Goal: Information Seeking & Learning: Compare options

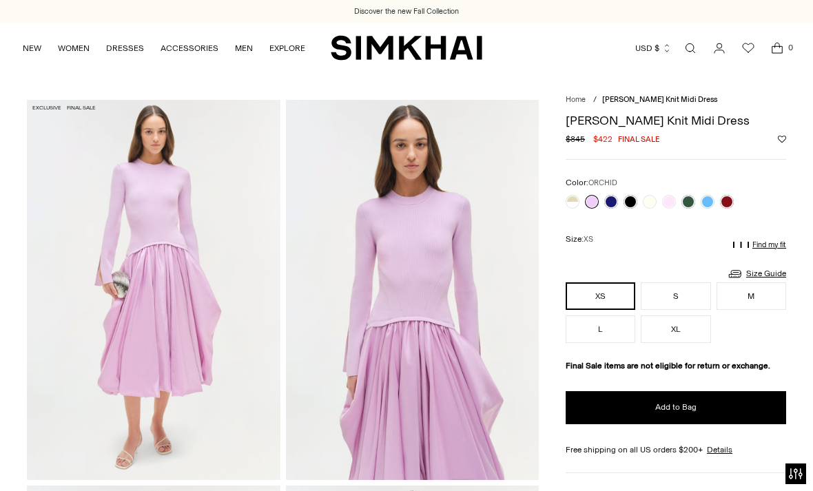
click at [610, 200] on link at bounding box center [611, 202] width 14 height 14
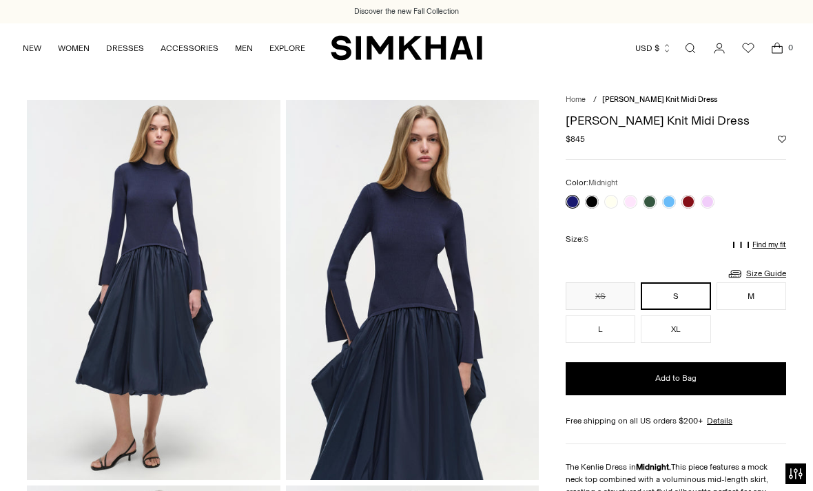
click at [654, 200] on link at bounding box center [650, 202] width 14 height 14
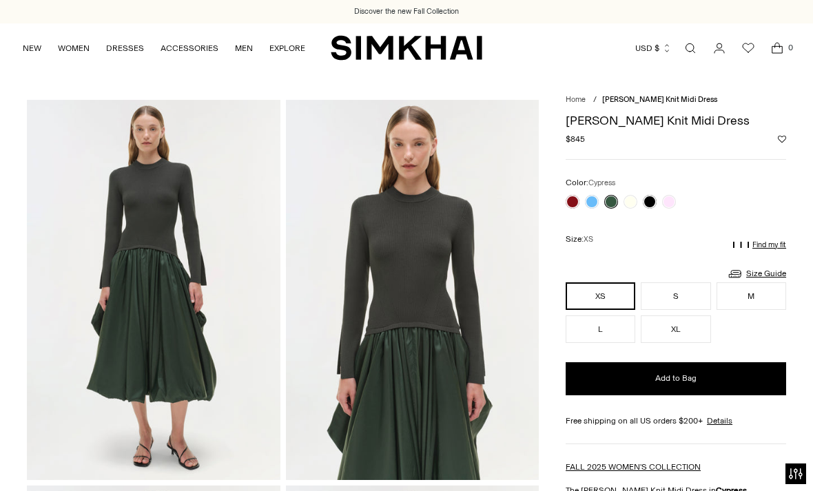
click at [774, 276] on link "Size Guide" at bounding box center [756, 273] width 59 height 17
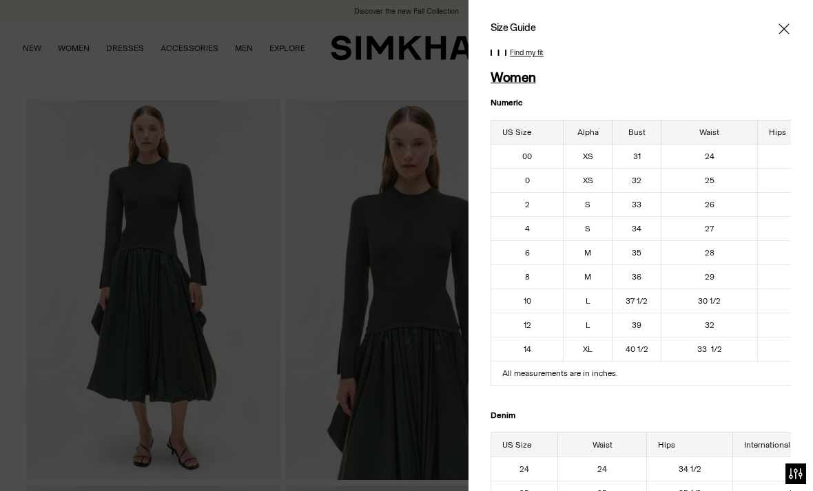
click at [782, 30] on icon "Close" at bounding box center [783, 29] width 11 height 14
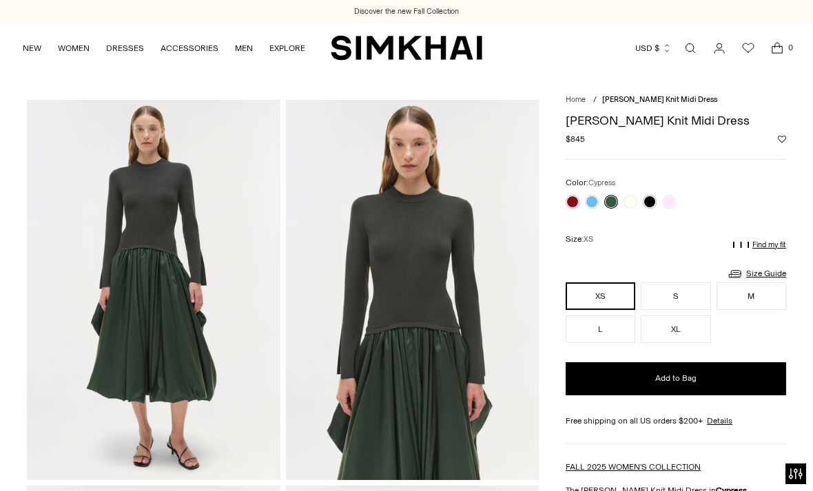
click at [672, 202] on link at bounding box center [669, 202] width 14 height 14
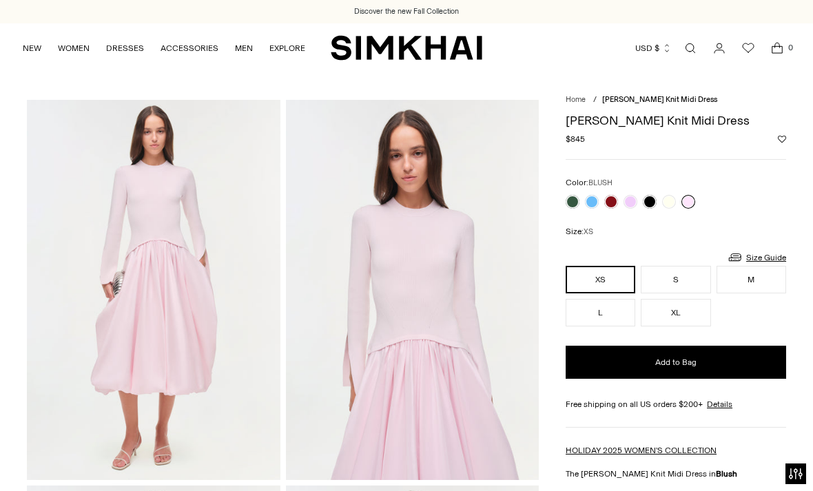
click at [637, 198] on link at bounding box center [630, 202] width 14 height 14
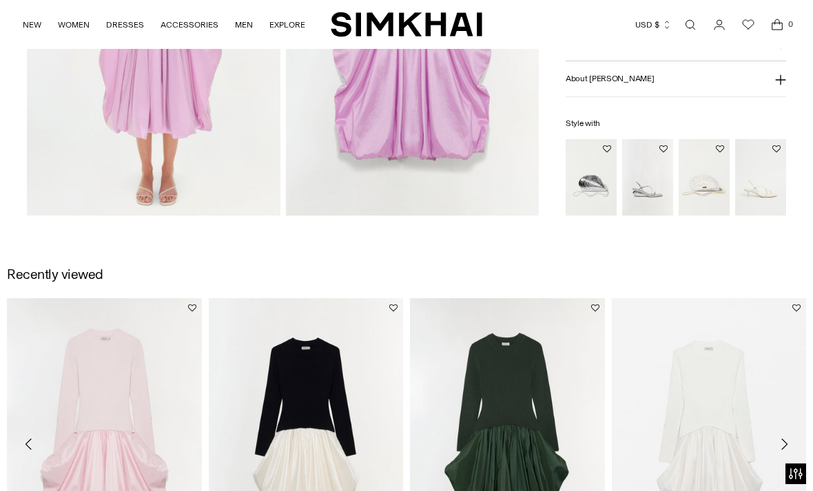
scroll to position [995, 0]
